Goal: Transaction & Acquisition: Book appointment/travel/reservation

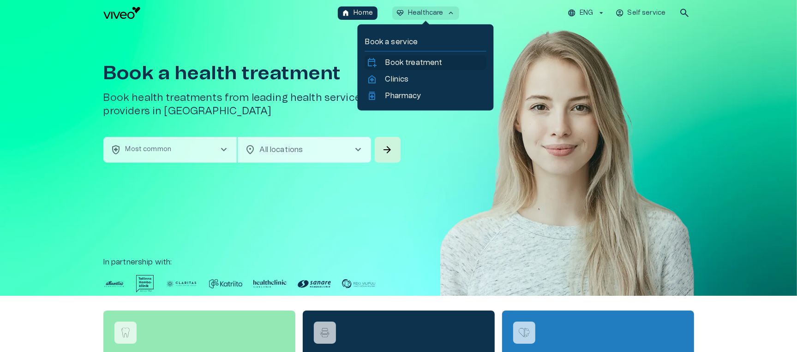
click at [400, 66] on p "Book treatment" at bounding box center [413, 62] width 57 height 11
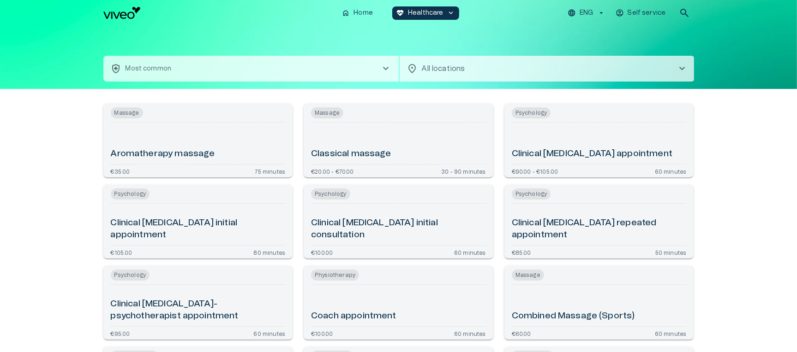
click at [330, 73] on button "health_and_safety Most common chevron_right" at bounding box center [250, 69] width 295 height 26
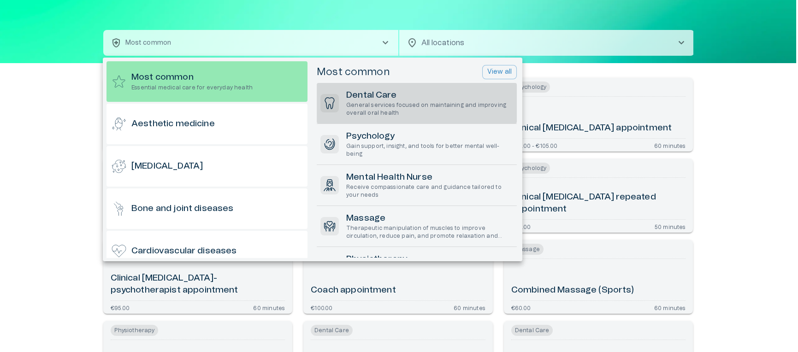
click at [376, 101] on p "General services focused on maintaining and improving overall oral health" at bounding box center [429, 109] width 167 height 16
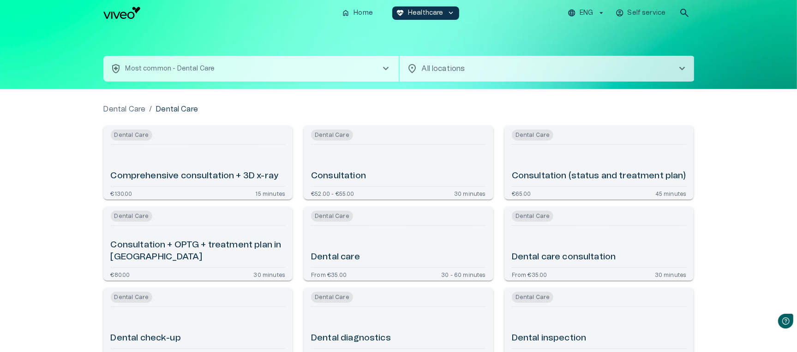
click at [333, 71] on button "health_and_safety Most common - Dental Care chevron_right" at bounding box center [250, 69] width 295 height 26
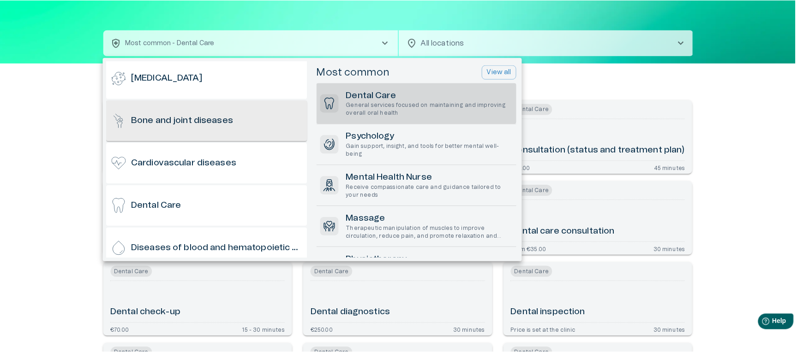
scroll to position [104, 0]
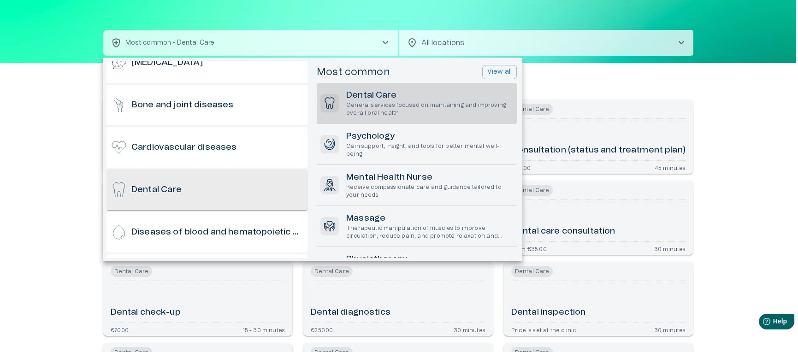
click at [197, 182] on div "Dental Care" at bounding box center [207, 190] width 201 height 41
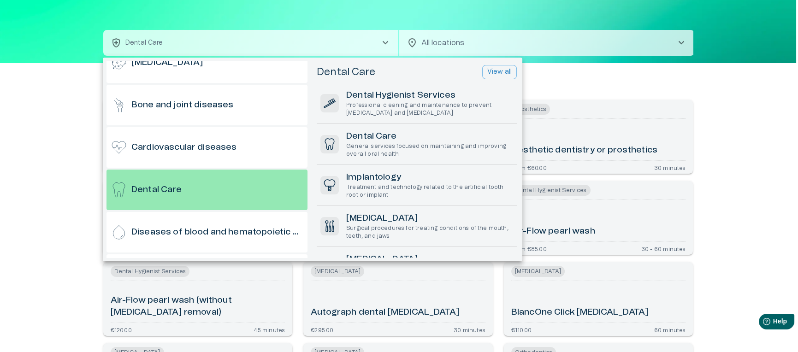
click at [501, 73] on p "View all" at bounding box center [500, 72] width 24 height 10
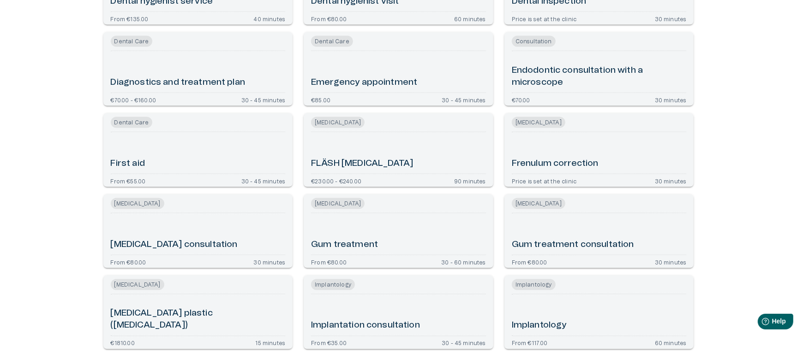
scroll to position [438, 0]
